Goal: Navigation & Orientation: Find specific page/section

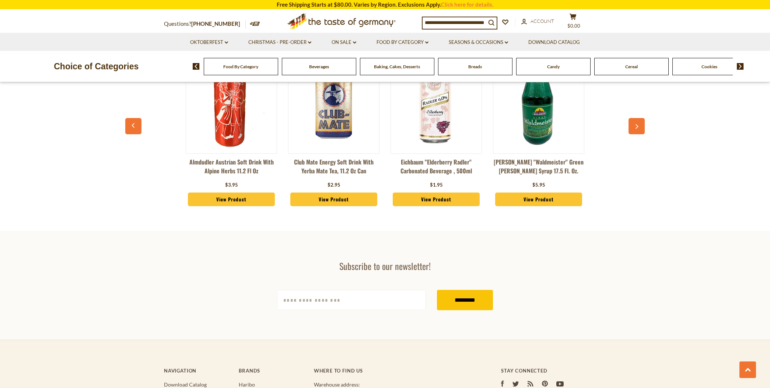
scroll to position [1801, 0]
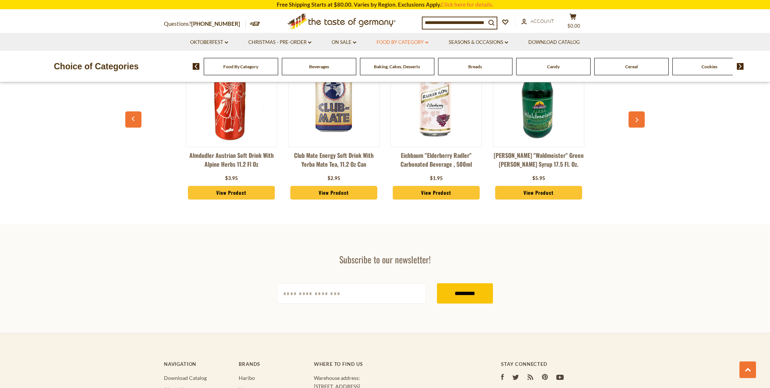
click at [404, 41] on link "Food By Category dropdown_arrow" at bounding box center [402, 42] width 52 height 8
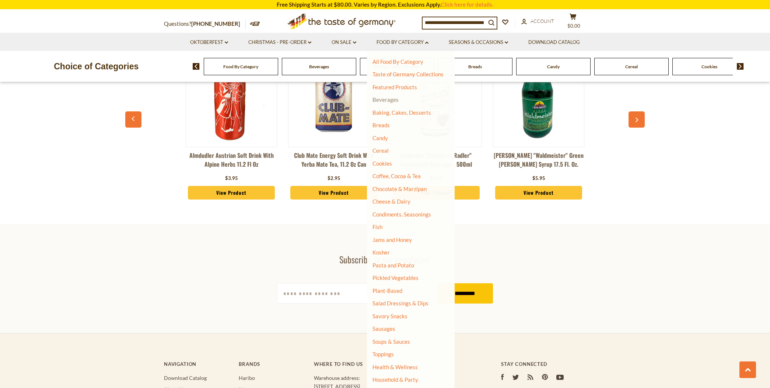
click at [386, 97] on link "Beverages" at bounding box center [385, 99] width 26 height 7
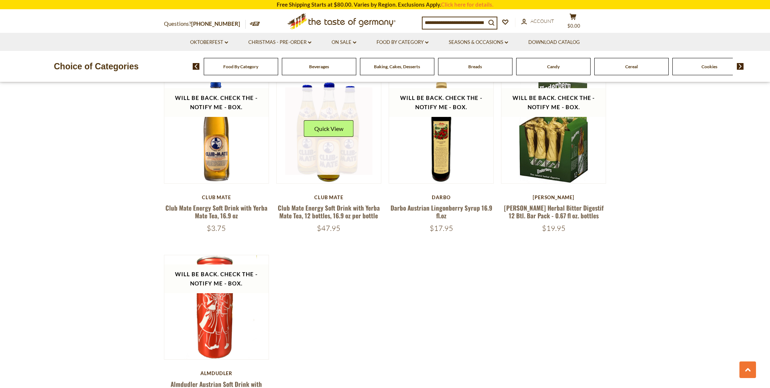
scroll to position [1391, 0]
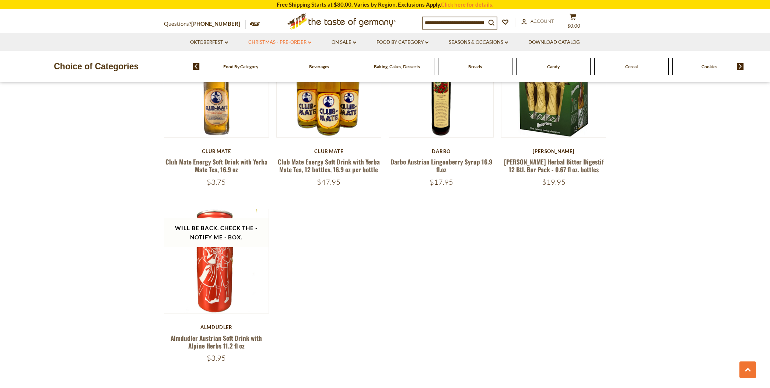
click at [270, 43] on link "Christmas - PRE-ORDER dropdown_arrow" at bounding box center [279, 42] width 63 height 8
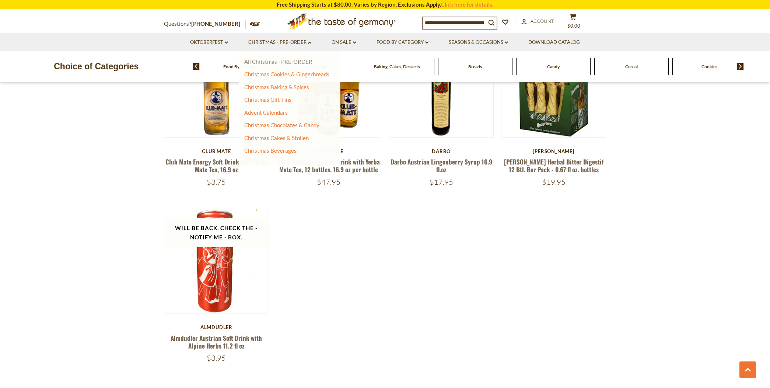
click at [264, 58] on link "All Christmas - PRE-ORDER" at bounding box center [278, 61] width 68 height 7
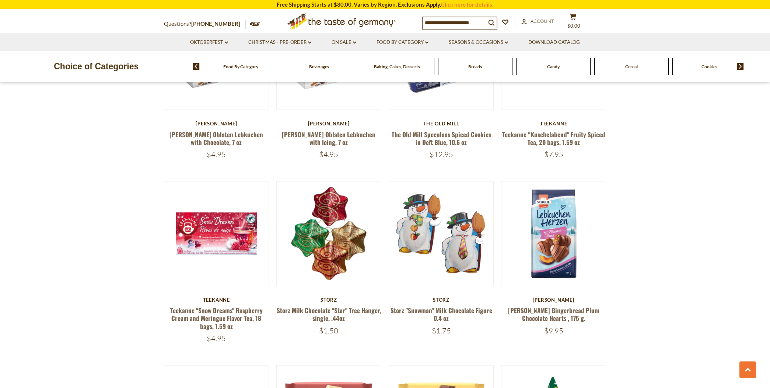
scroll to position [941, 0]
